Goal: Find specific page/section: Find specific page/section

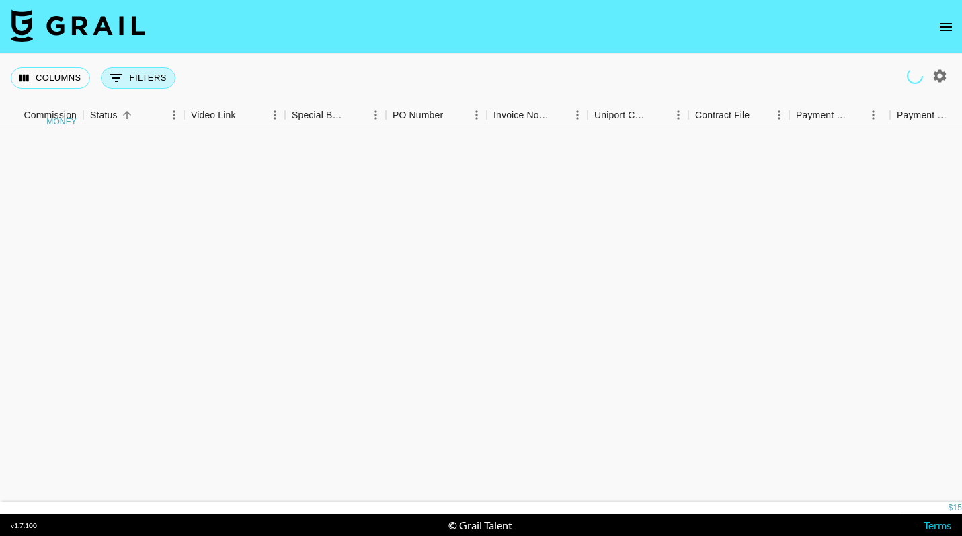
click at [141, 85] on button "0 Filters" at bounding box center [138, 78] width 75 height 22
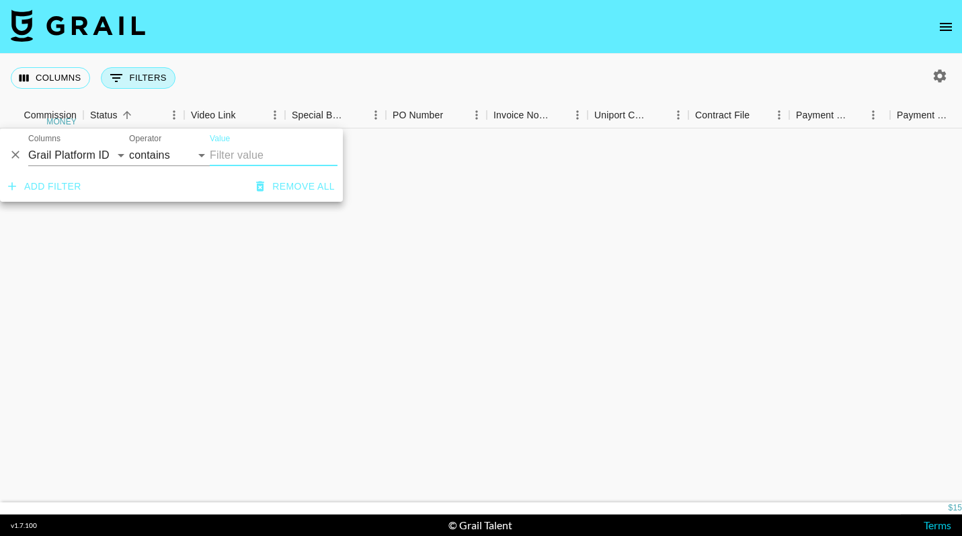
scroll to position [1786, 1087]
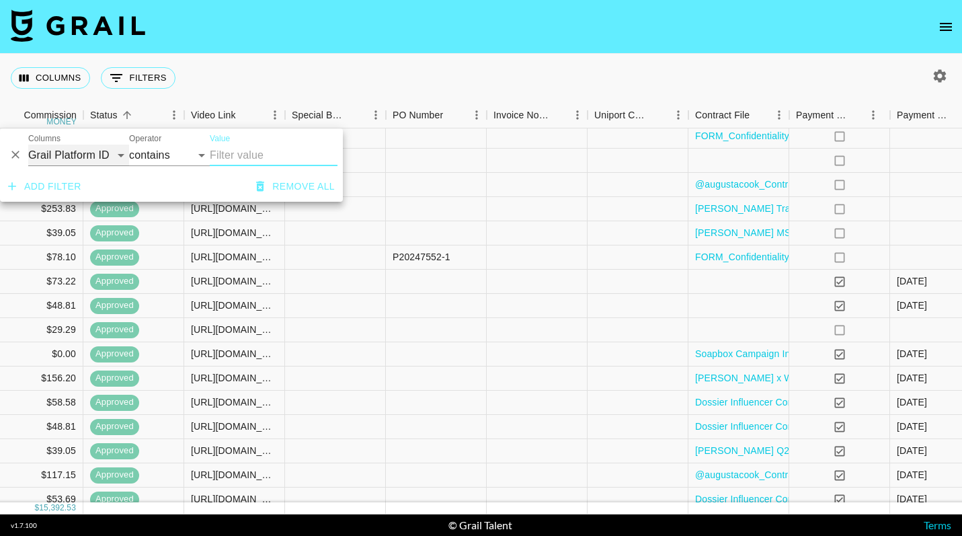
click at [101, 158] on select "Grail Platform ID Airtable ID Talent Manager Client [PERSON_NAME] Campaign (Typ…" at bounding box center [78, 156] width 101 height 22
select select "talentName"
click at [244, 157] on input "Value" at bounding box center [274, 156] width 128 height 22
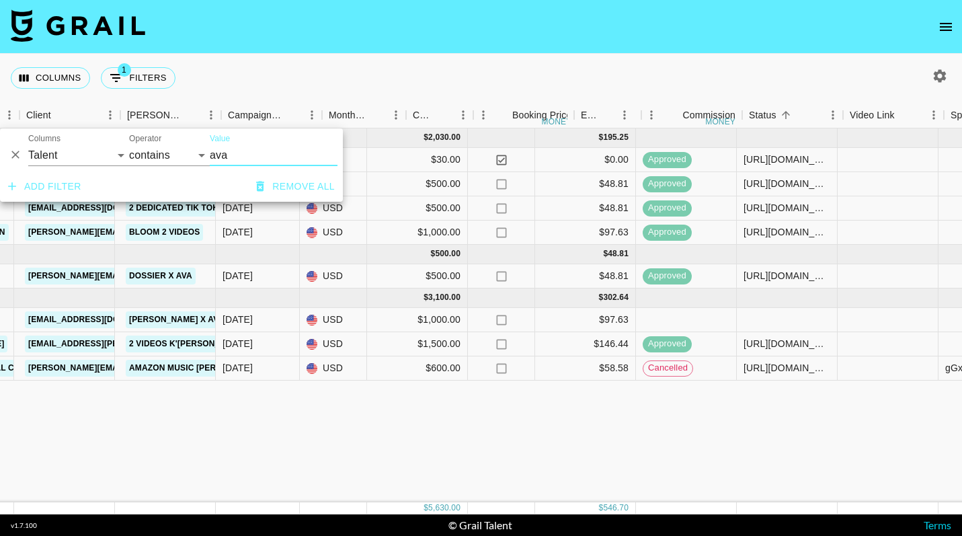
scroll to position [0, 642]
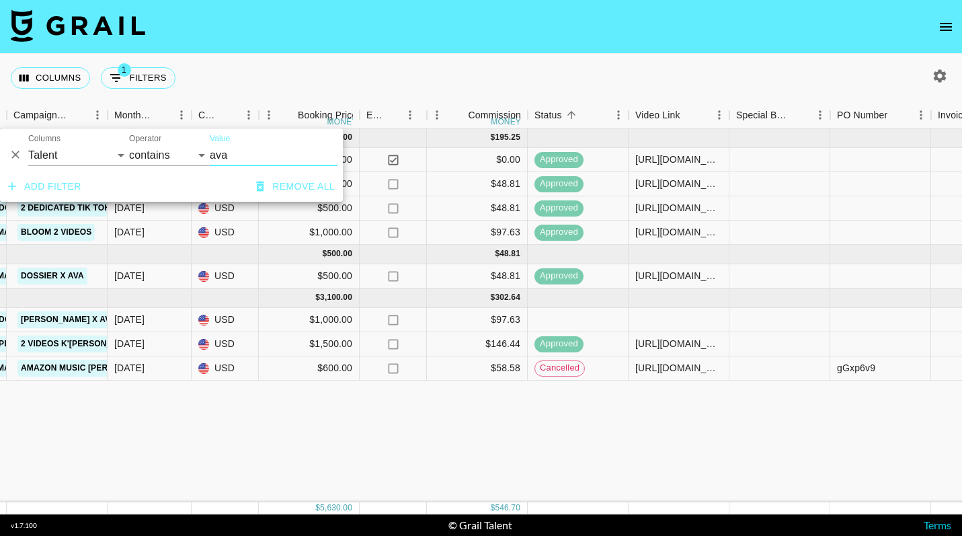
type input "ava"
click at [660, 279] on div "[URL][DOMAIN_NAME]" at bounding box center [679, 275] width 87 height 13
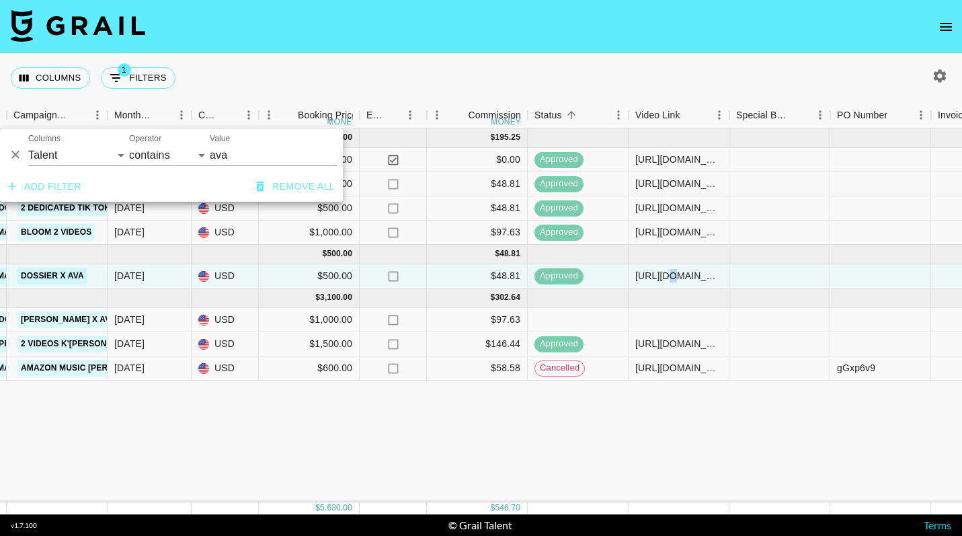
click at [660, 279] on div "[URL][DOMAIN_NAME]" at bounding box center [679, 275] width 87 height 13
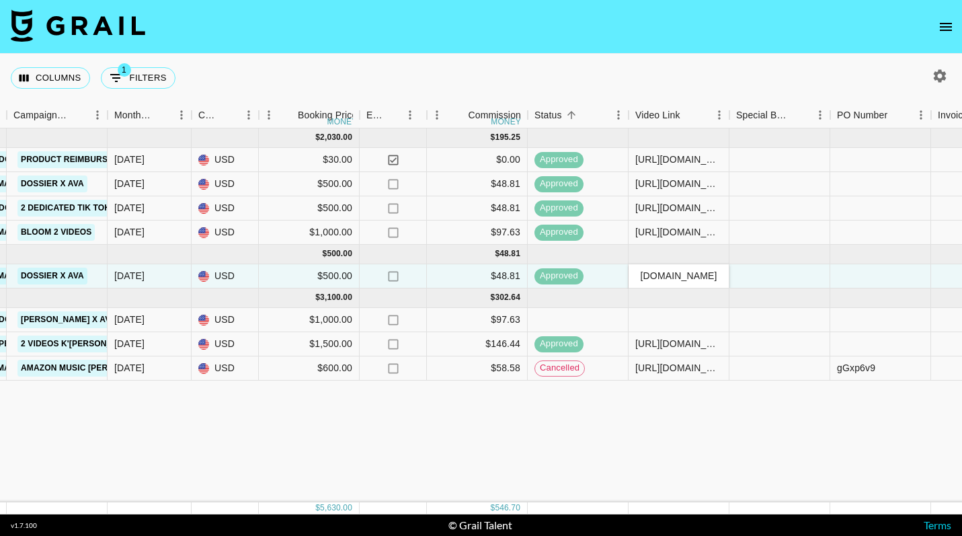
scroll to position [0, 0]
drag, startPoint x: 719, startPoint y: 274, endPoint x: 572, endPoint y: 273, distance: 147.3
click at [572, 273] on div "rec4X3pMg2uiNHKKN avaaaegannn [EMAIL_ADDRESS][DOMAIN_NAME] Dossier [PERSON_NAME…" at bounding box center [474, 276] width 2233 height 24
click at [761, 69] on div "Columns 1 Filters + Booking" at bounding box center [481, 78] width 962 height 48
